Goal: Task Accomplishment & Management: Manage account settings

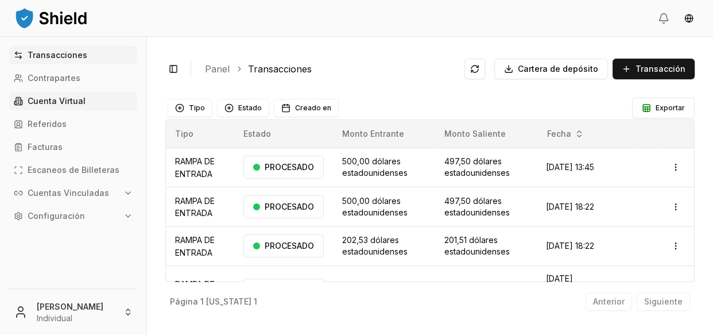
click at [90, 100] on link "Cuenta Virtual" at bounding box center [73, 101] width 128 height 18
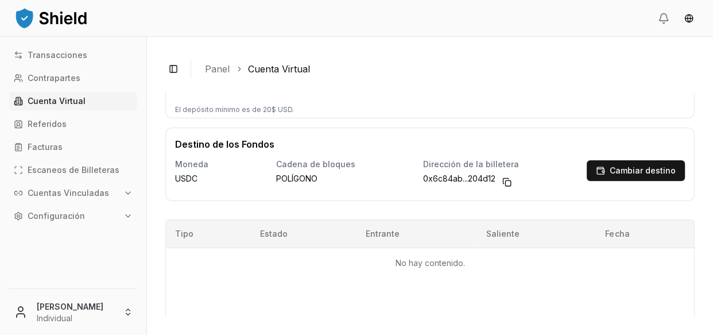
scroll to position [127, 0]
click at [502, 185] on button "Copiar al portapapeles" at bounding box center [507, 181] width 18 height 18
click at [587, 173] on button "Cambiar destino" at bounding box center [636, 170] width 98 height 21
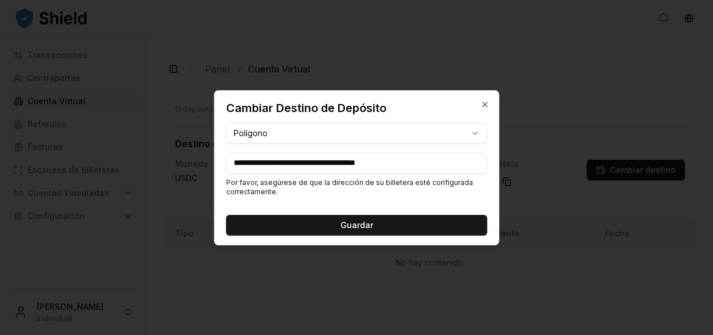
drag, startPoint x: 441, startPoint y: 162, endPoint x: 222, endPoint y: 139, distance: 220.5
click at [222, 139] on div "**********" at bounding box center [357, 168] width 284 height 154
paste input
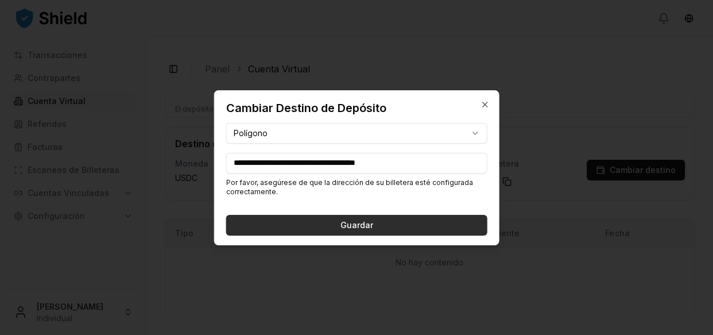
type input "**********"
click at [395, 227] on button "Guardar" at bounding box center [356, 225] width 261 height 21
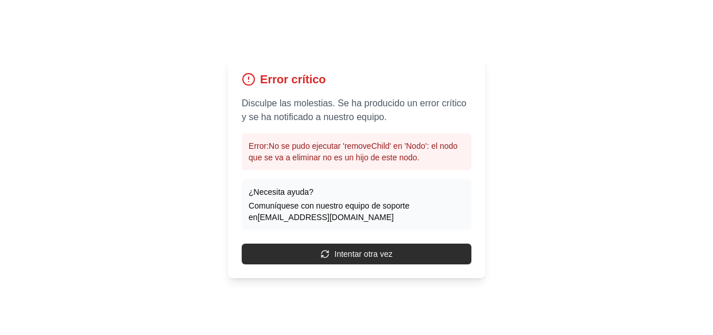
click at [349, 258] on font "Intentar otra vez" at bounding box center [363, 253] width 58 height 11
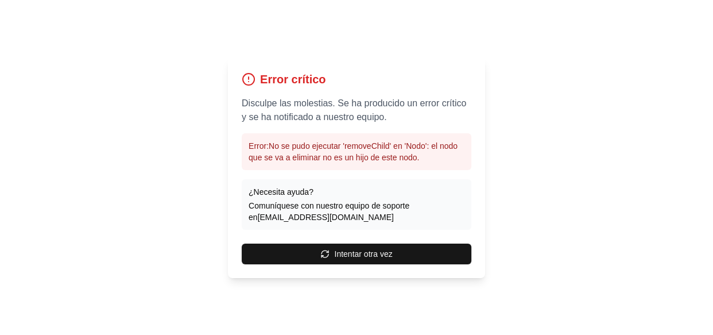
click at [349, 258] on font "Intentar otra vez" at bounding box center [363, 253] width 58 height 11
